Goal: Navigation & Orientation: Find specific page/section

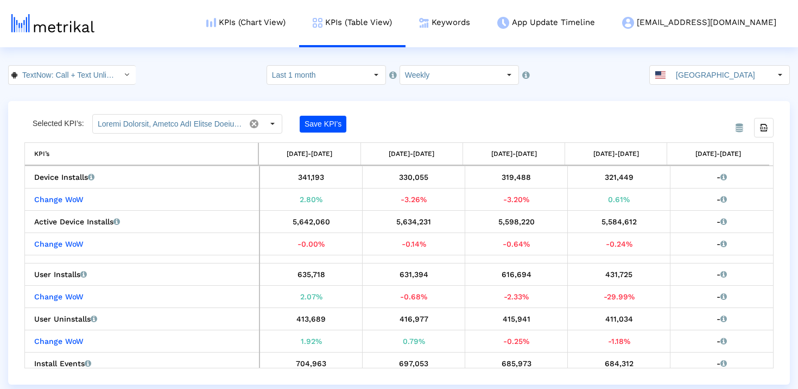
scroll to position [0, 136]
